Goal: Check status: Check status

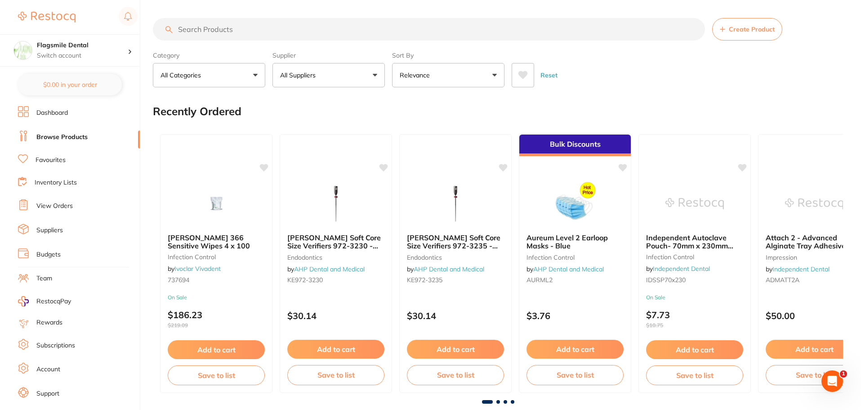
click at [53, 205] on link "View Orders" at bounding box center [54, 205] width 36 height 9
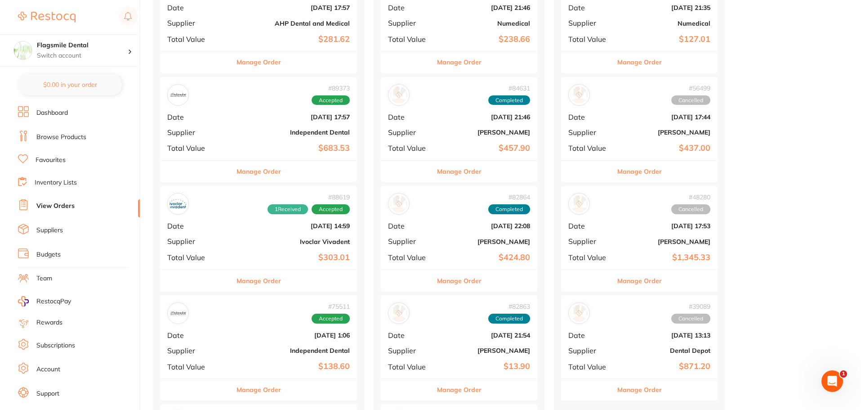
scroll to position [270, 0]
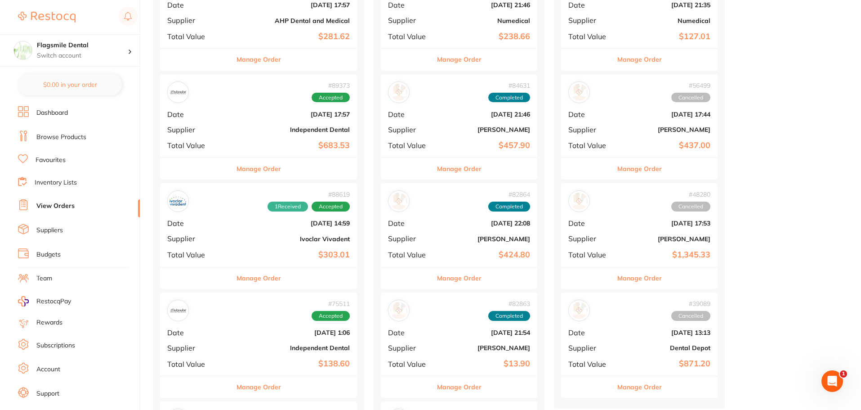
click at [256, 238] on b "Ivoclar Vivadent" at bounding box center [291, 238] width 117 height 7
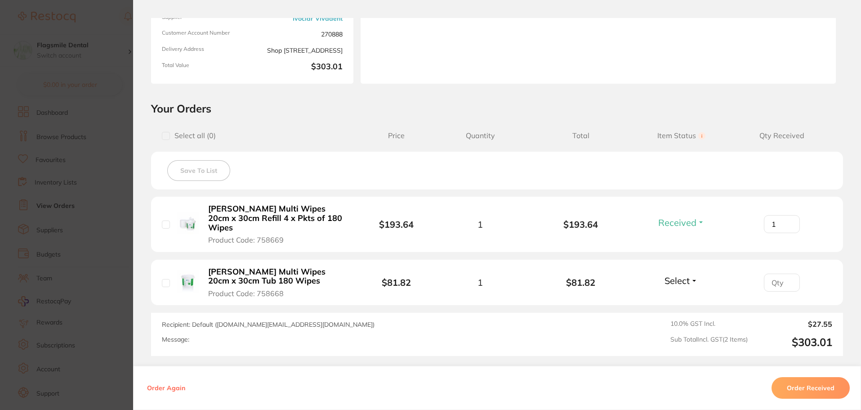
scroll to position [135, 0]
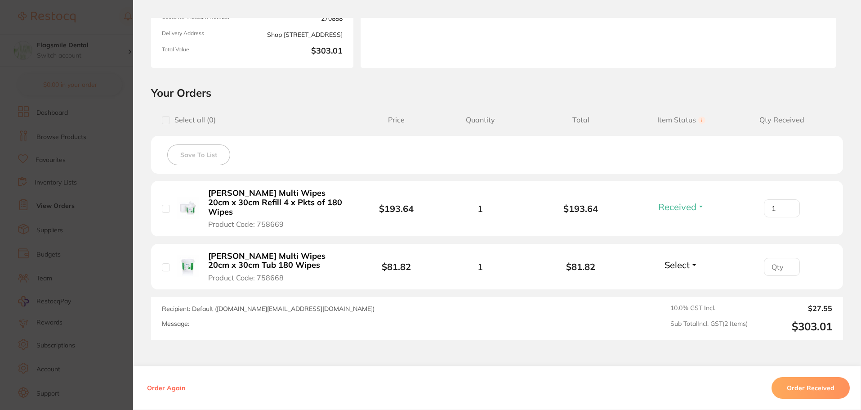
click at [234, 251] on b "[PERSON_NAME] Multi Wipes 20cm x 30cm Tub 180 Wipes" at bounding box center [277, 260] width 139 height 18
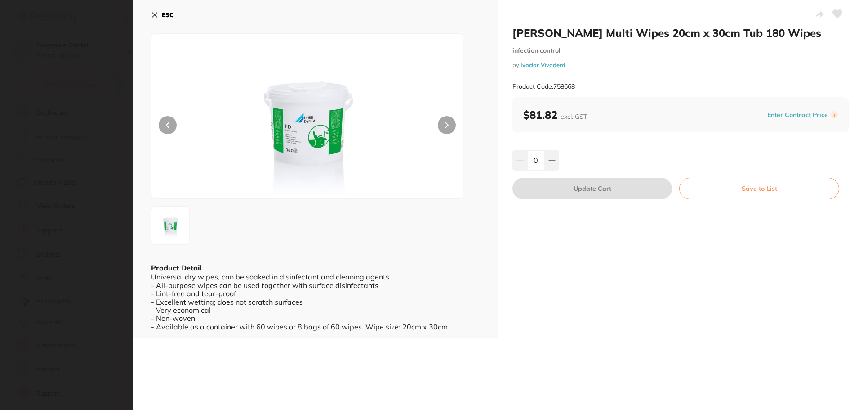
scroll to position [0, 0]
click at [66, 168] on section "[PERSON_NAME] Multi Wipes 20cm x 30cm Tub 180 Wipes infection control by Ivocla…" at bounding box center [431, 205] width 863 height 410
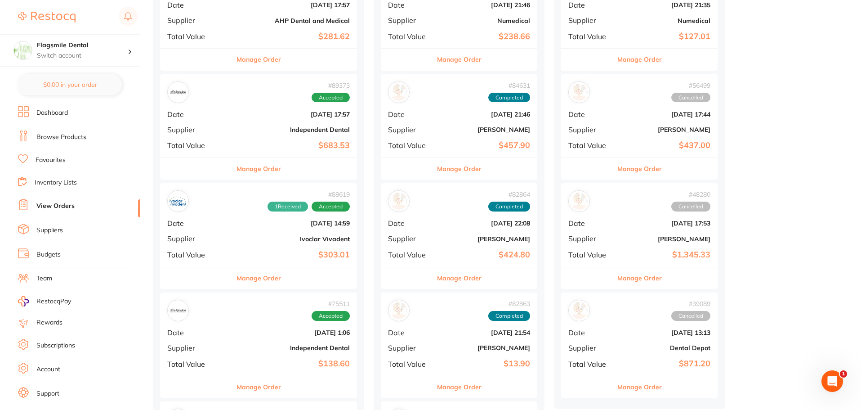
click at [196, 236] on span "Supplier" at bounding box center [196, 238] width 58 height 8
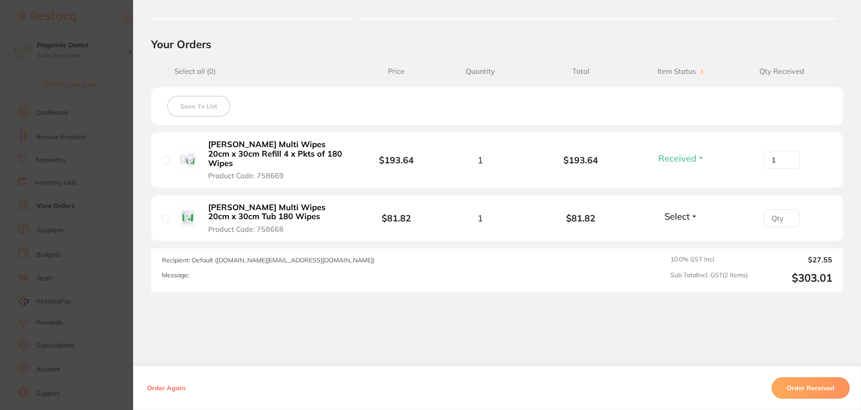
scroll to position [190, 0]
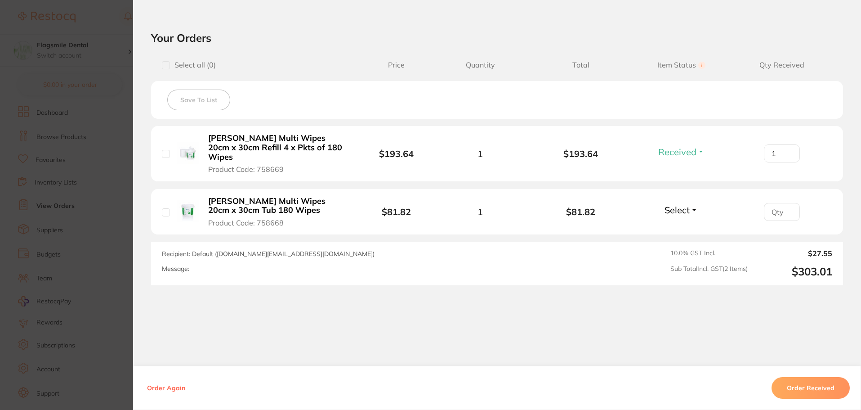
click at [232, 204] on b "[PERSON_NAME] Multi Wipes 20cm x 30cm Tub 180 Wipes" at bounding box center [277, 205] width 139 height 18
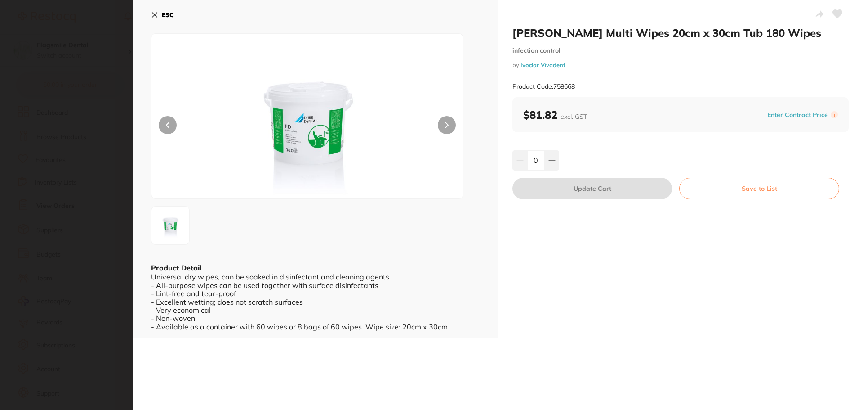
scroll to position [0, 0]
click at [173, 17] on b "ESC" at bounding box center [168, 15] width 12 height 8
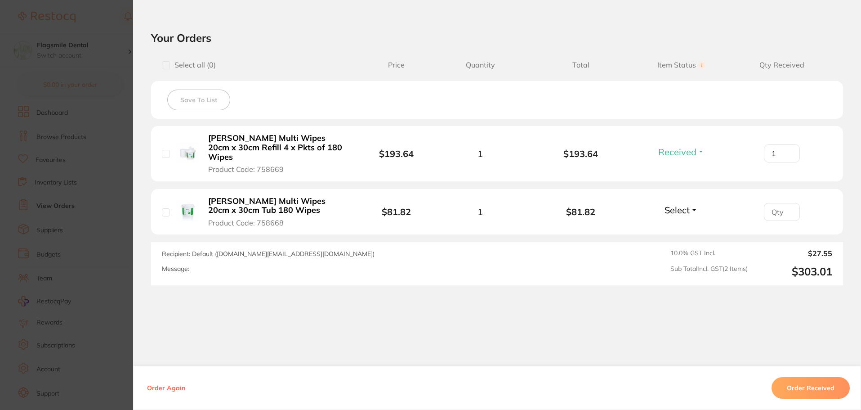
click at [88, 78] on section "Order ID: Restocq- 88619 Order Information 1 Received Accepted Order Order Date…" at bounding box center [430, 205] width 861 height 410
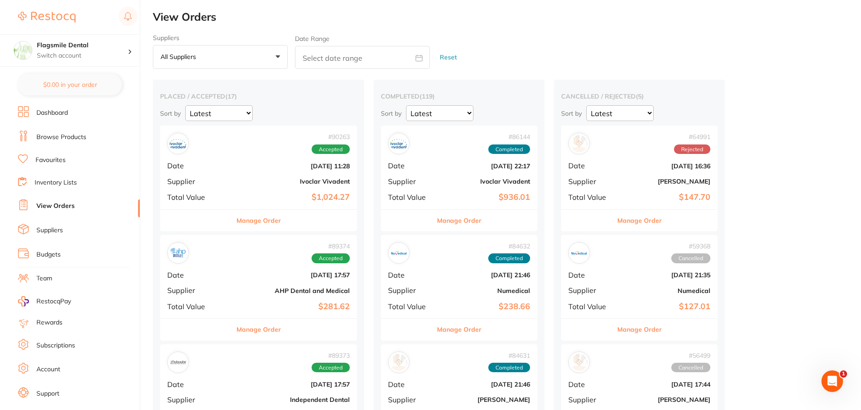
click at [212, 156] on div "# 90263 Accepted Date [DATE] 11:28 Supplier Ivoclar Vivadent Total Value $1,024…" at bounding box center [258, 166] width 197 height 83
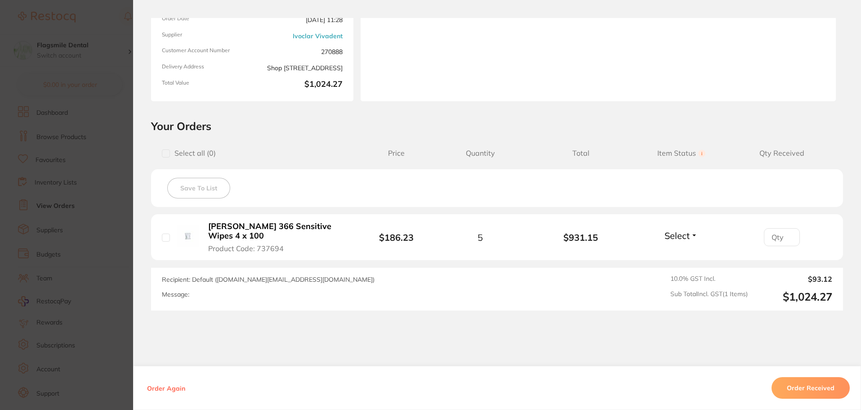
scroll to position [135, 0]
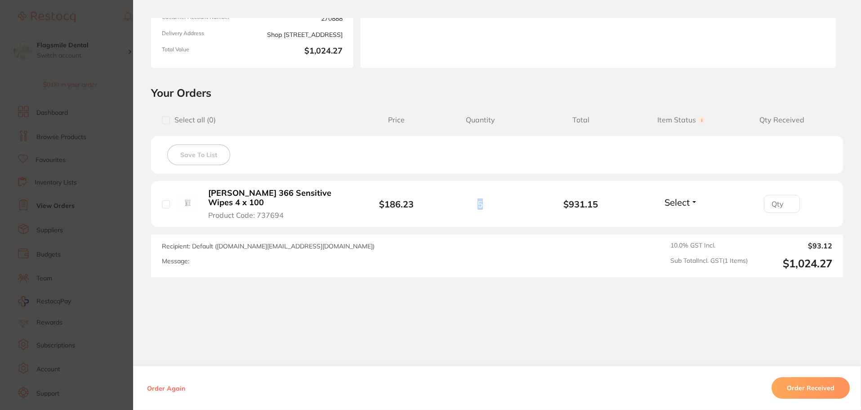
drag, startPoint x: 482, startPoint y: 204, endPoint x: 476, endPoint y: 204, distance: 6.3
click at [476, 204] on div "5" at bounding box center [480, 204] width 101 height 10
click at [477, 205] on span "5" at bounding box center [479, 204] width 5 height 10
drag, startPoint x: 481, startPoint y: 203, endPoint x: 466, endPoint y: 203, distance: 15.3
click at [466, 203] on div "5" at bounding box center [480, 204] width 101 height 10
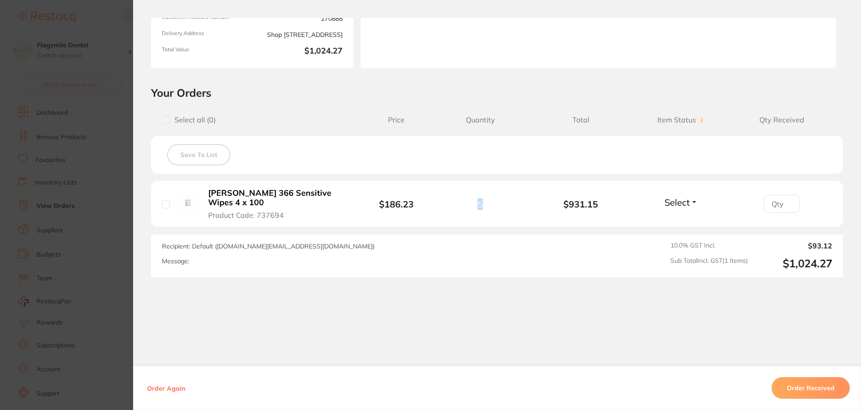
click at [305, 195] on b "[PERSON_NAME] 366 Sensitive Wipes 4 x 100" at bounding box center [277, 197] width 139 height 18
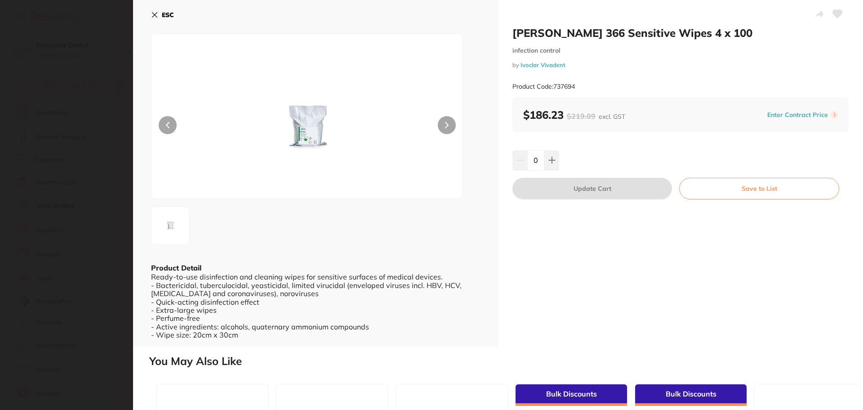
click at [84, 144] on section "[PERSON_NAME] 366 Sensitive Wipes 4 x 100 infection control by Ivoclar Vivadent…" at bounding box center [431, 205] width 863 height 410
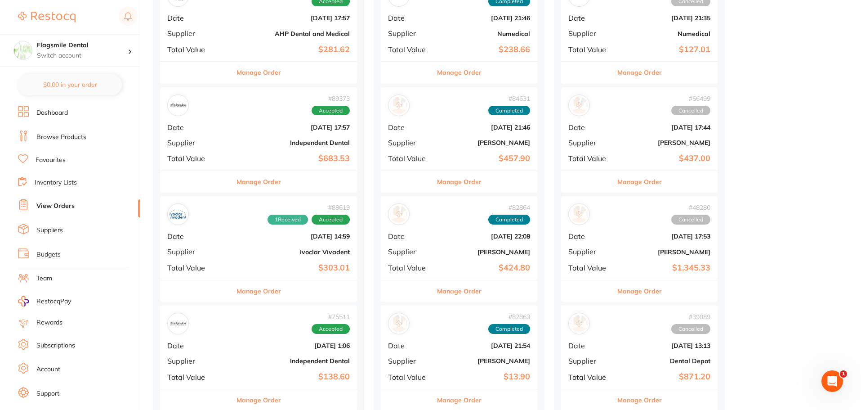
scroll to position [272, 0]
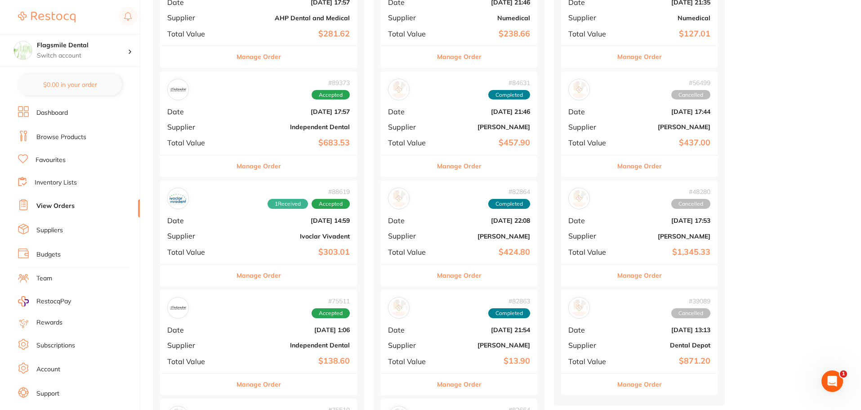
click at [240, 218] on b "[DATE] 14:59" at bounding box center [291, 220] width 117 height 7
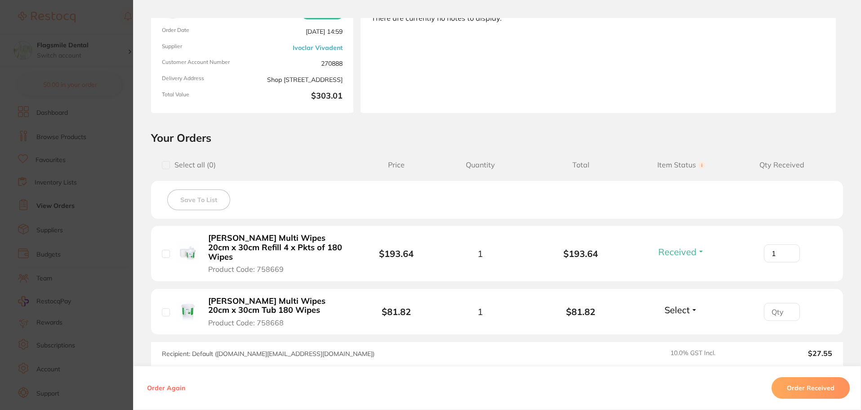
scroll to position [135, 0]
